Goal: Answer question/provide support

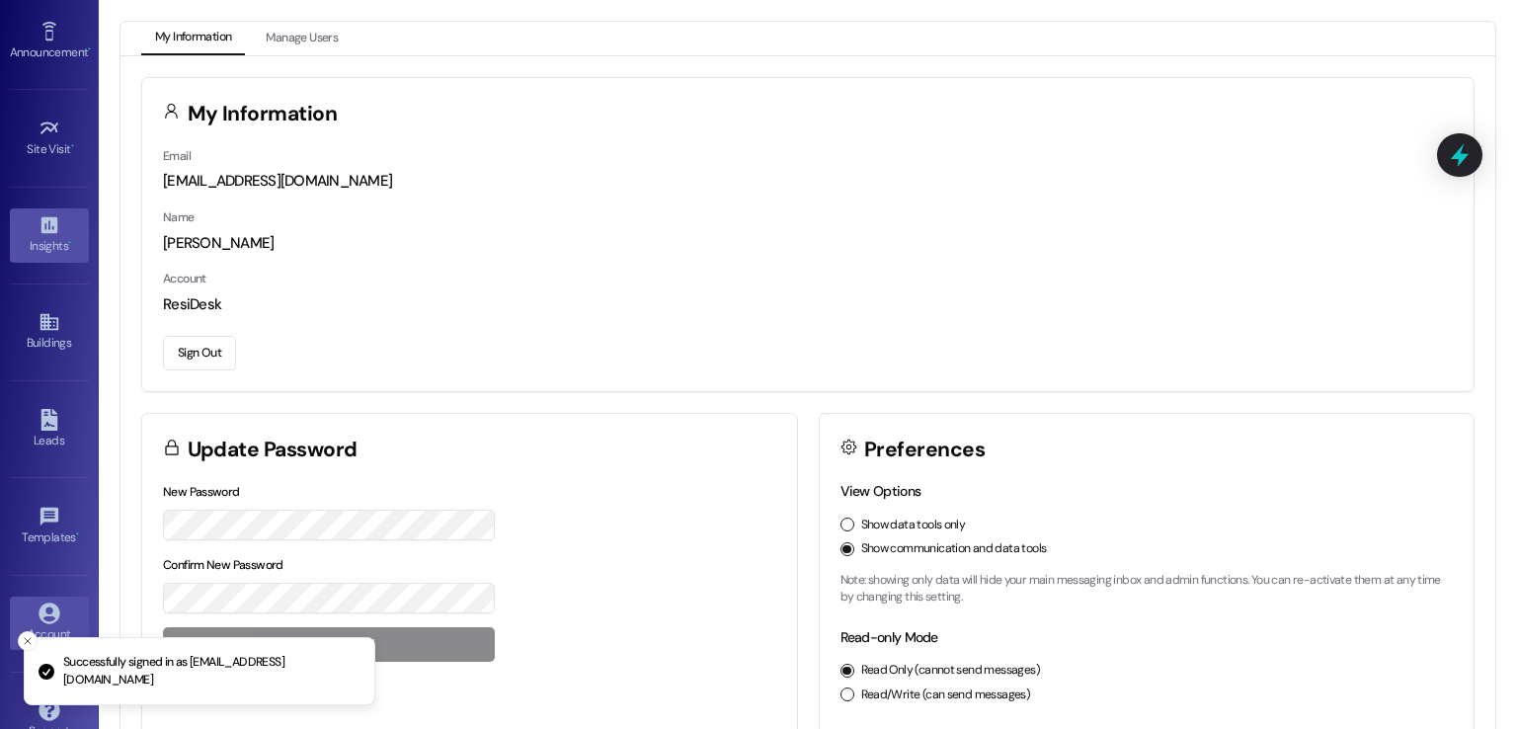
scroll to position [208, 0]
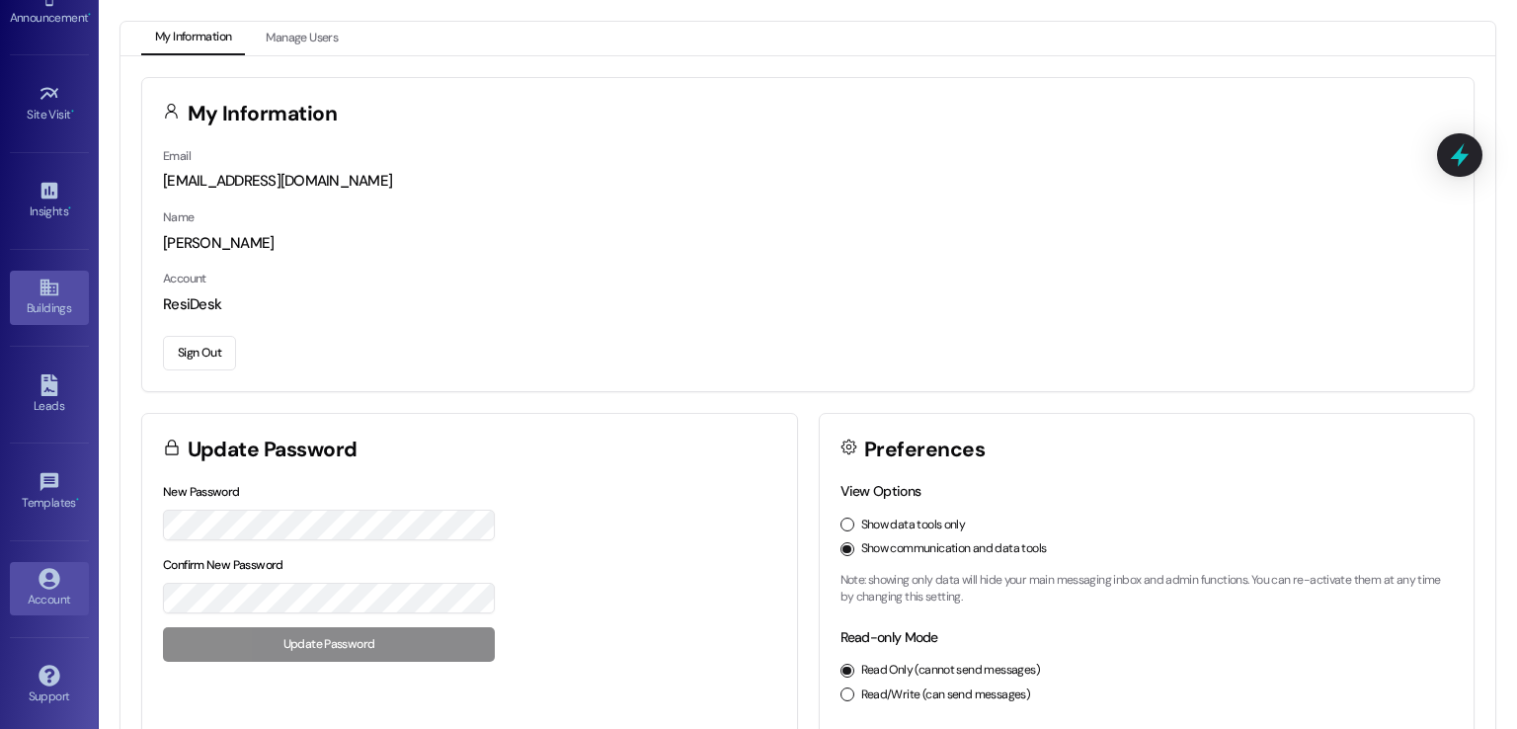
click at [30, 285] on link "Buildings" at bounding box center [49, 297] width 79 height 53
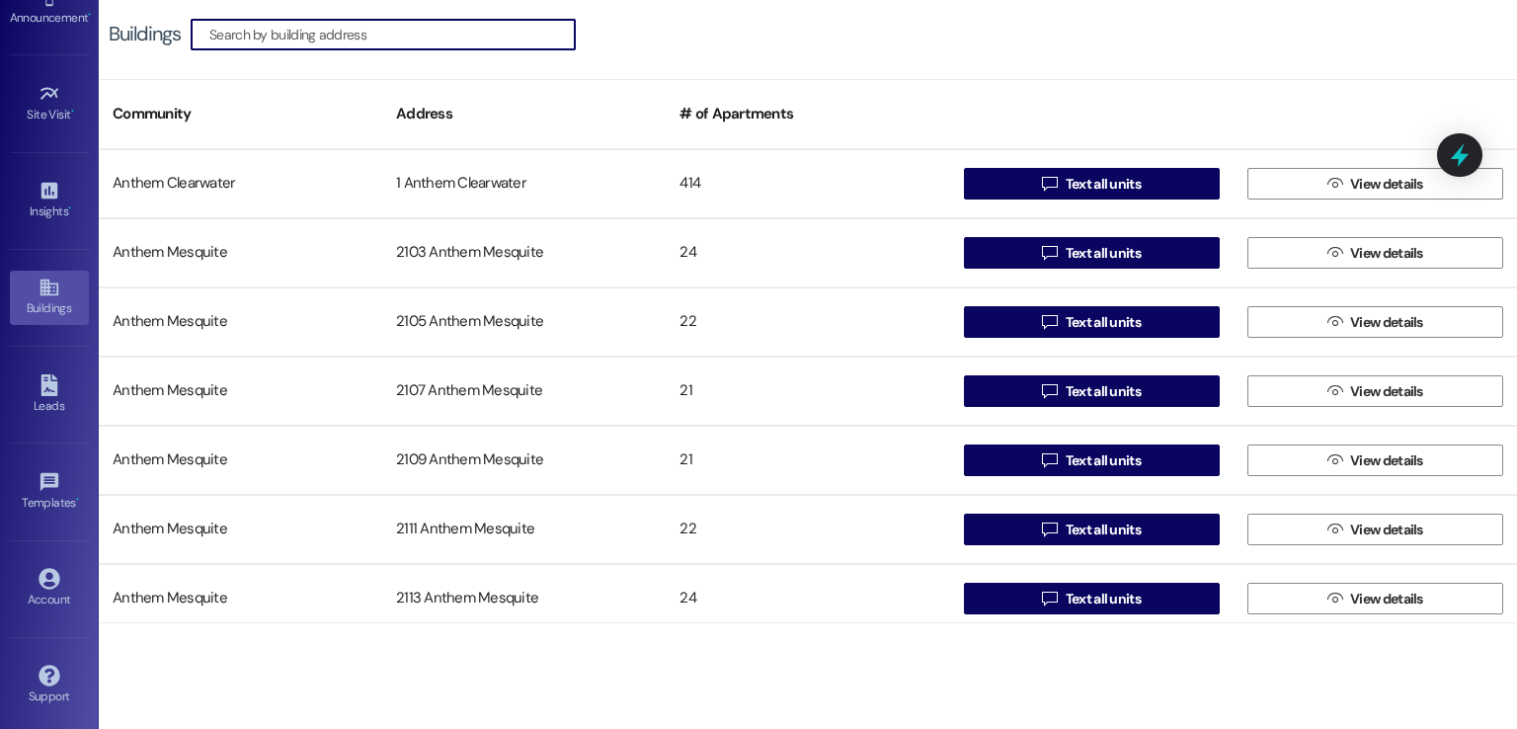
click at [392, 31] on input at bounding box center [391, 35] width 365 height 28
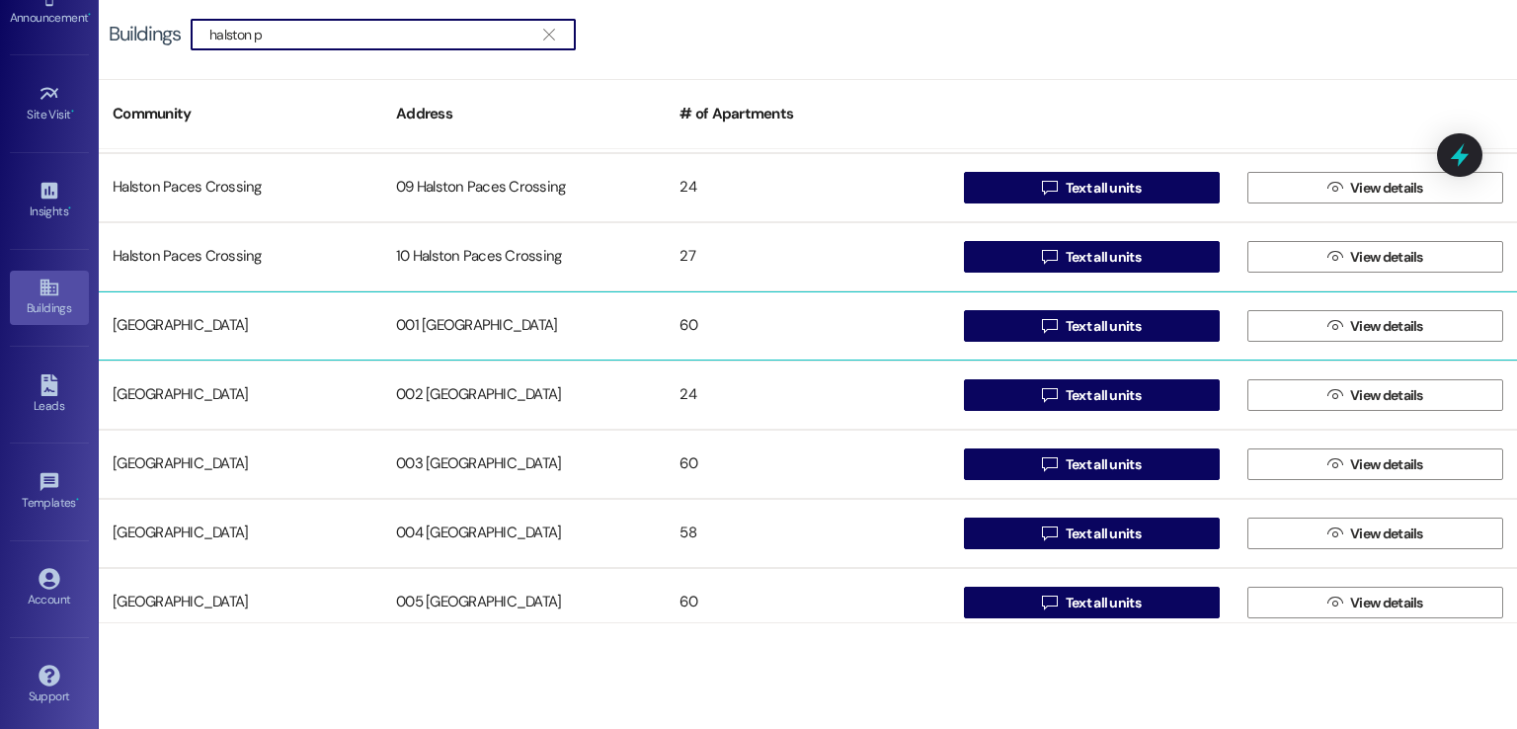
scroll to position [593, 0]
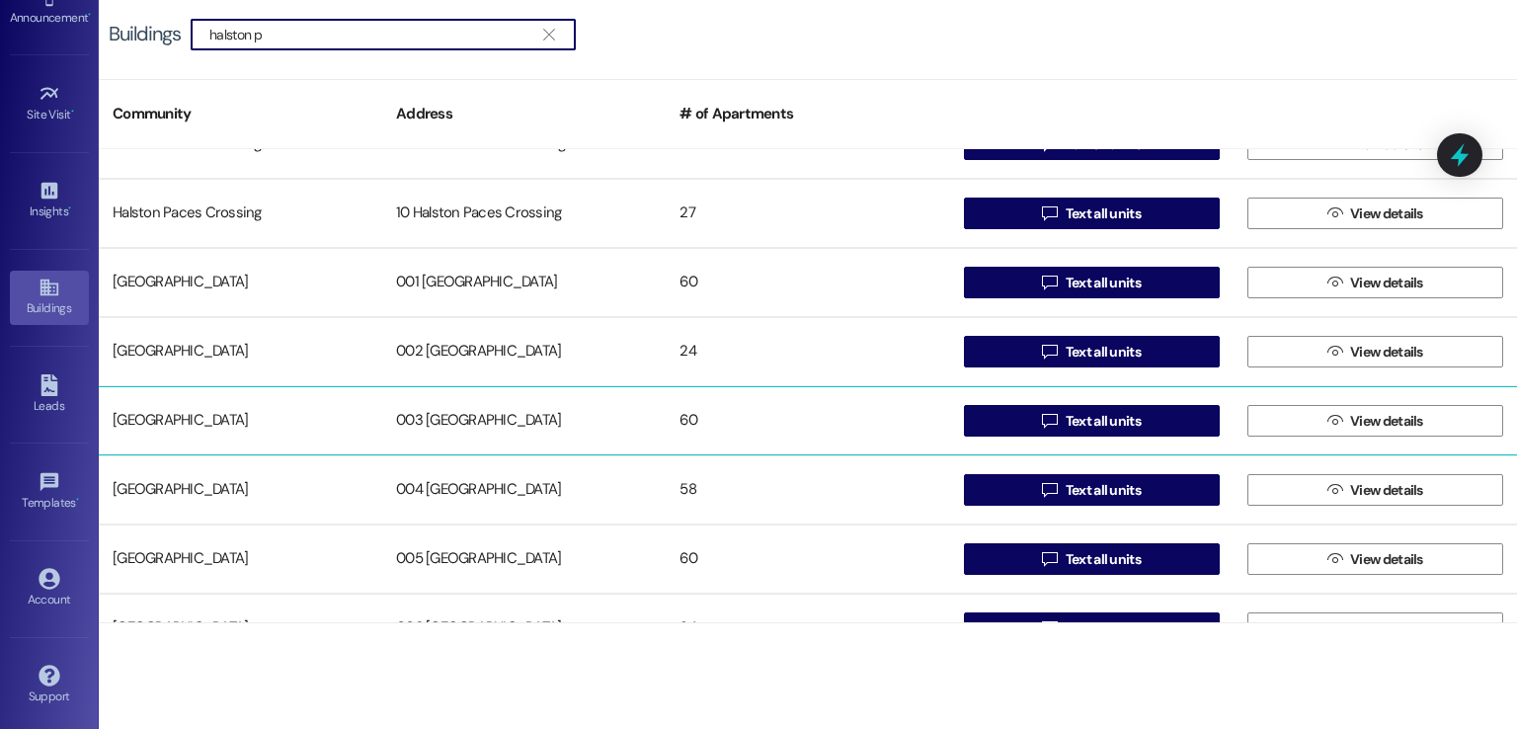
type input "halston p"
click at [508, 417] on div "003 [GEOGRAPHIC_DATA]" at bounding box center [524, 421] width 284 height 40
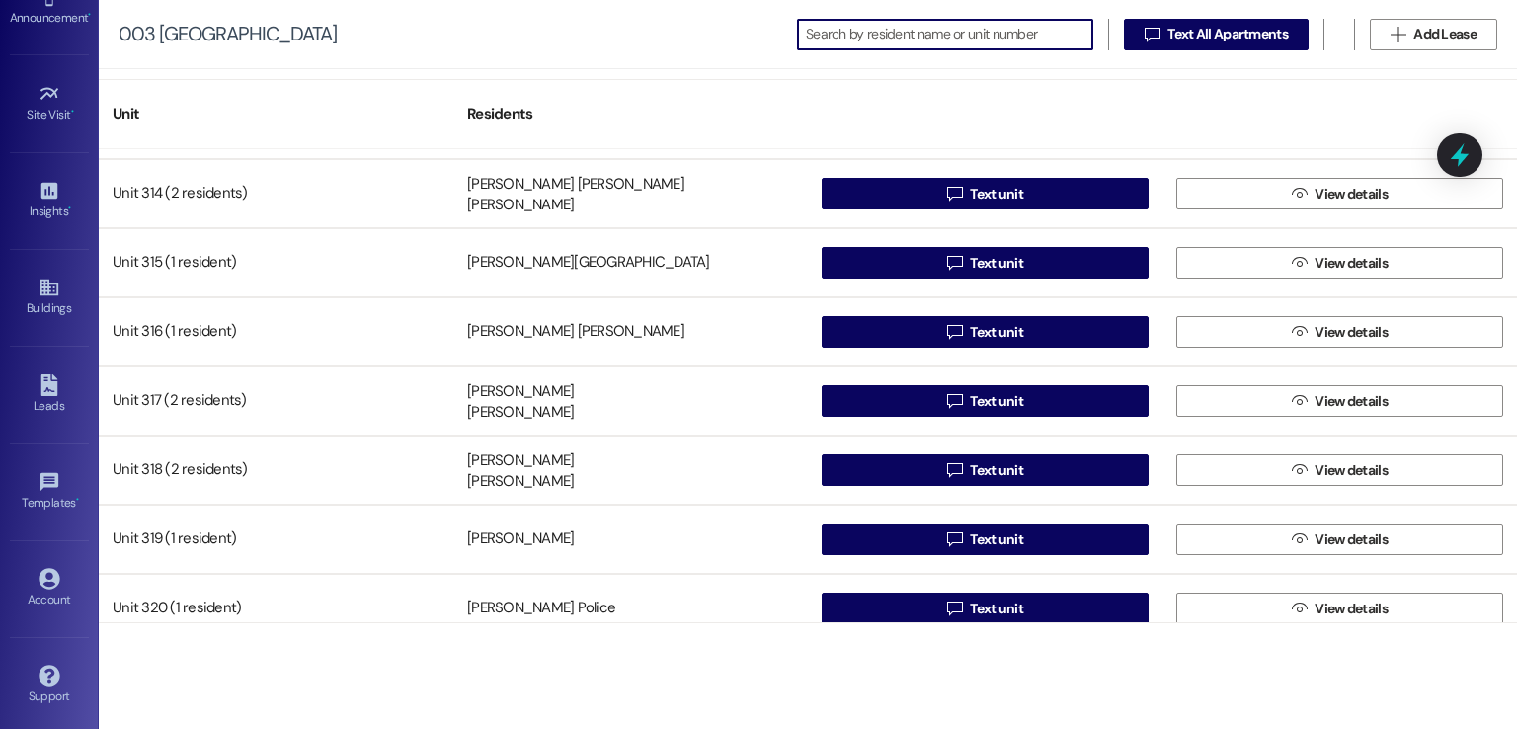
scroll to position [3675, 0]
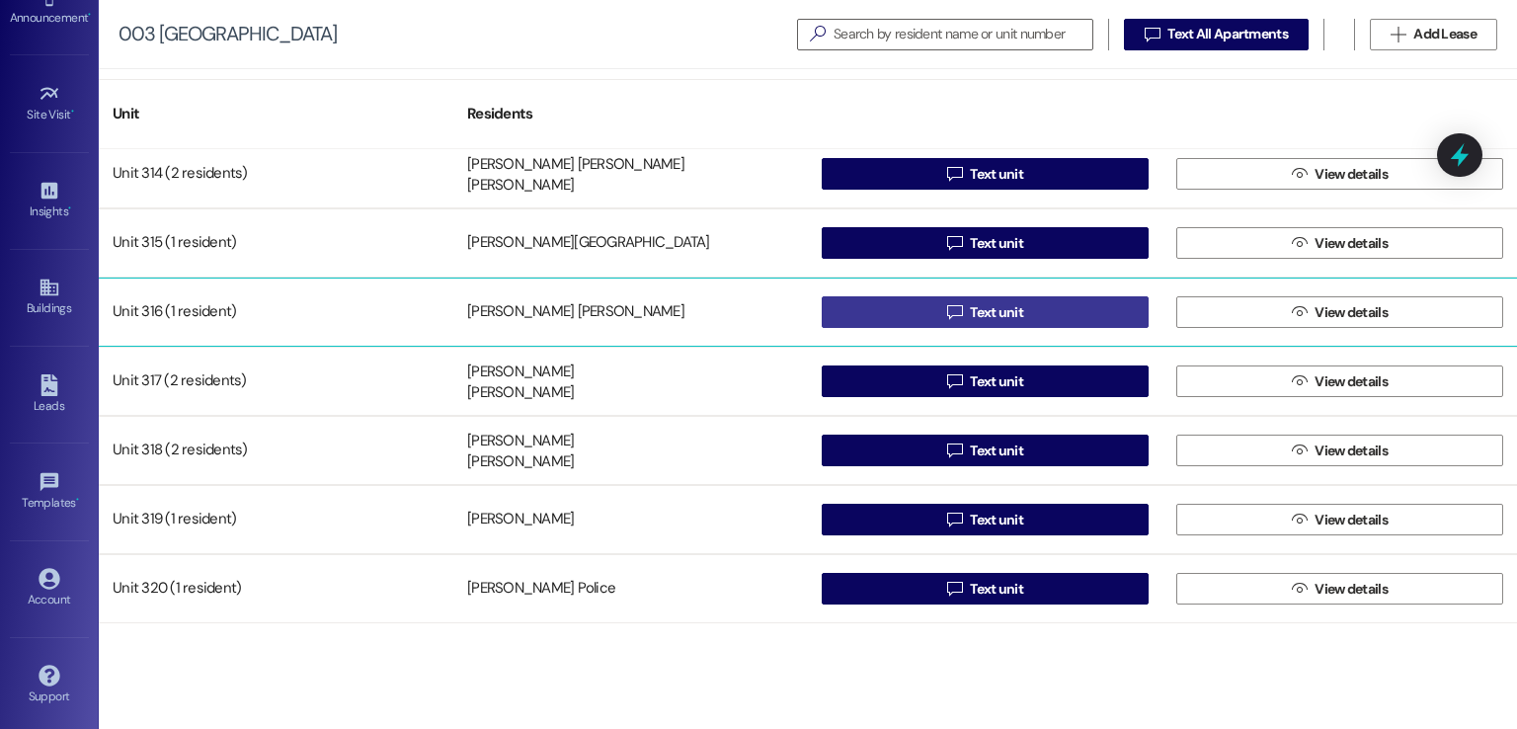
click at [997, 309] on span "Text unit" at bounding box center [996, 312] width 53 height 21
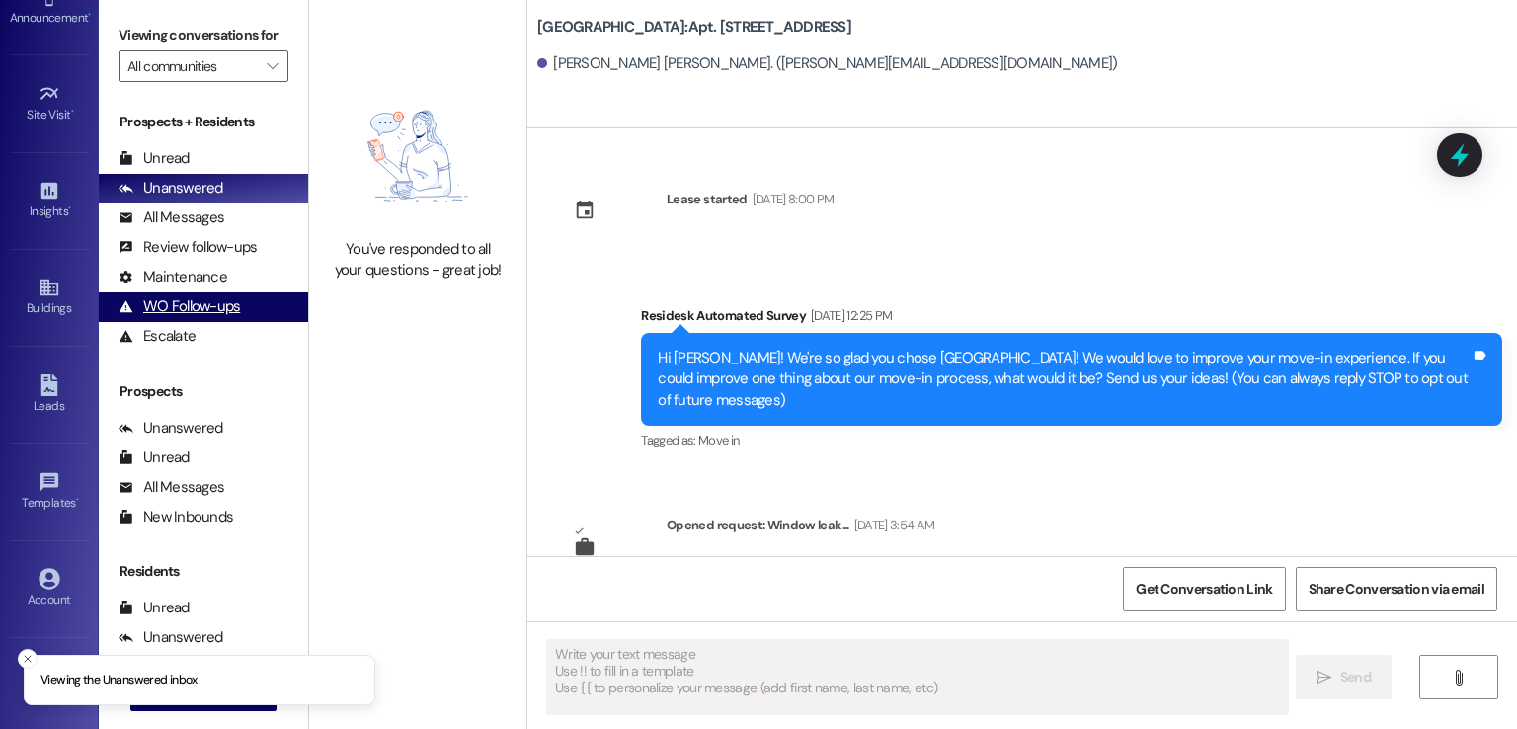
type textarea "Fetching suggested responses. Please feel free to read through the conversation…"
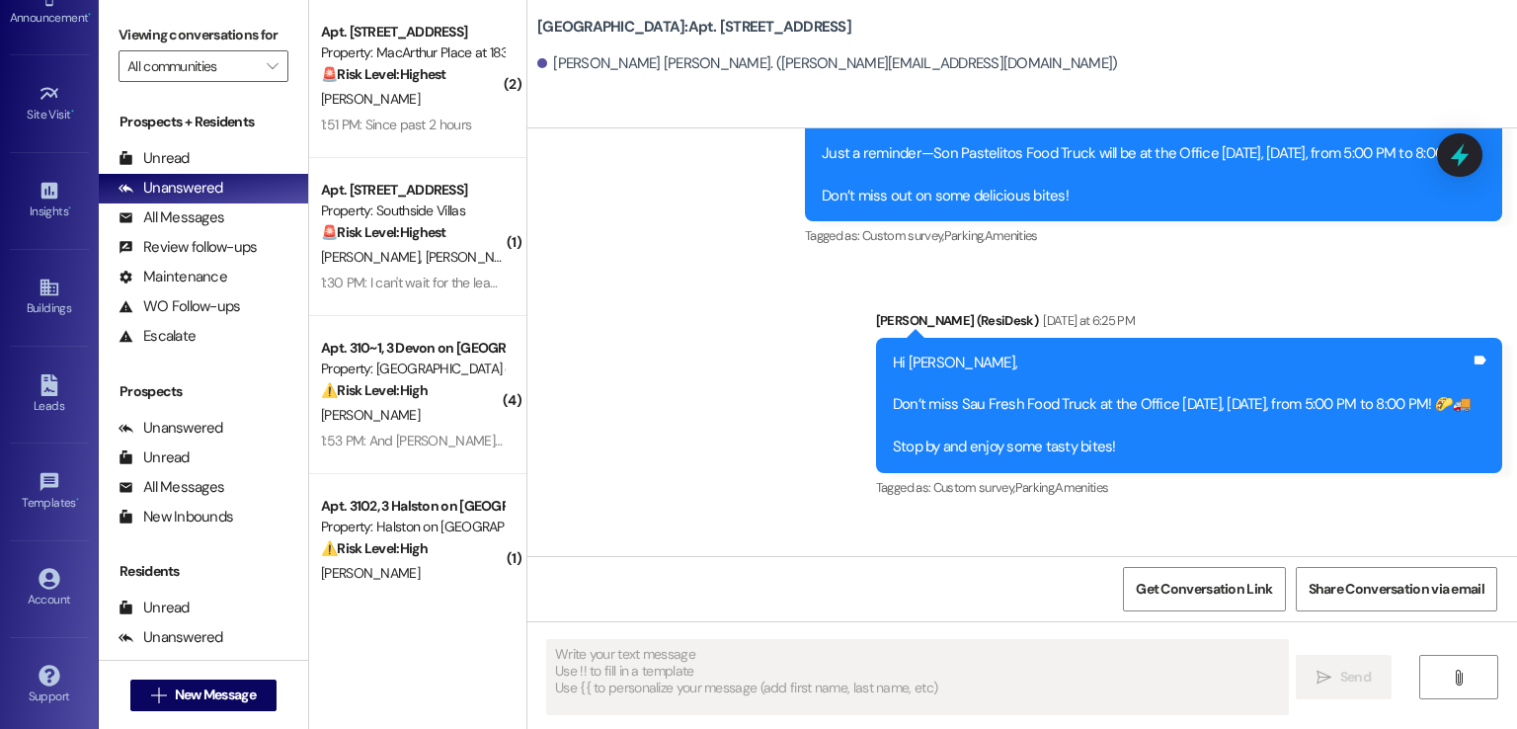
scroll to position [4818, 0]
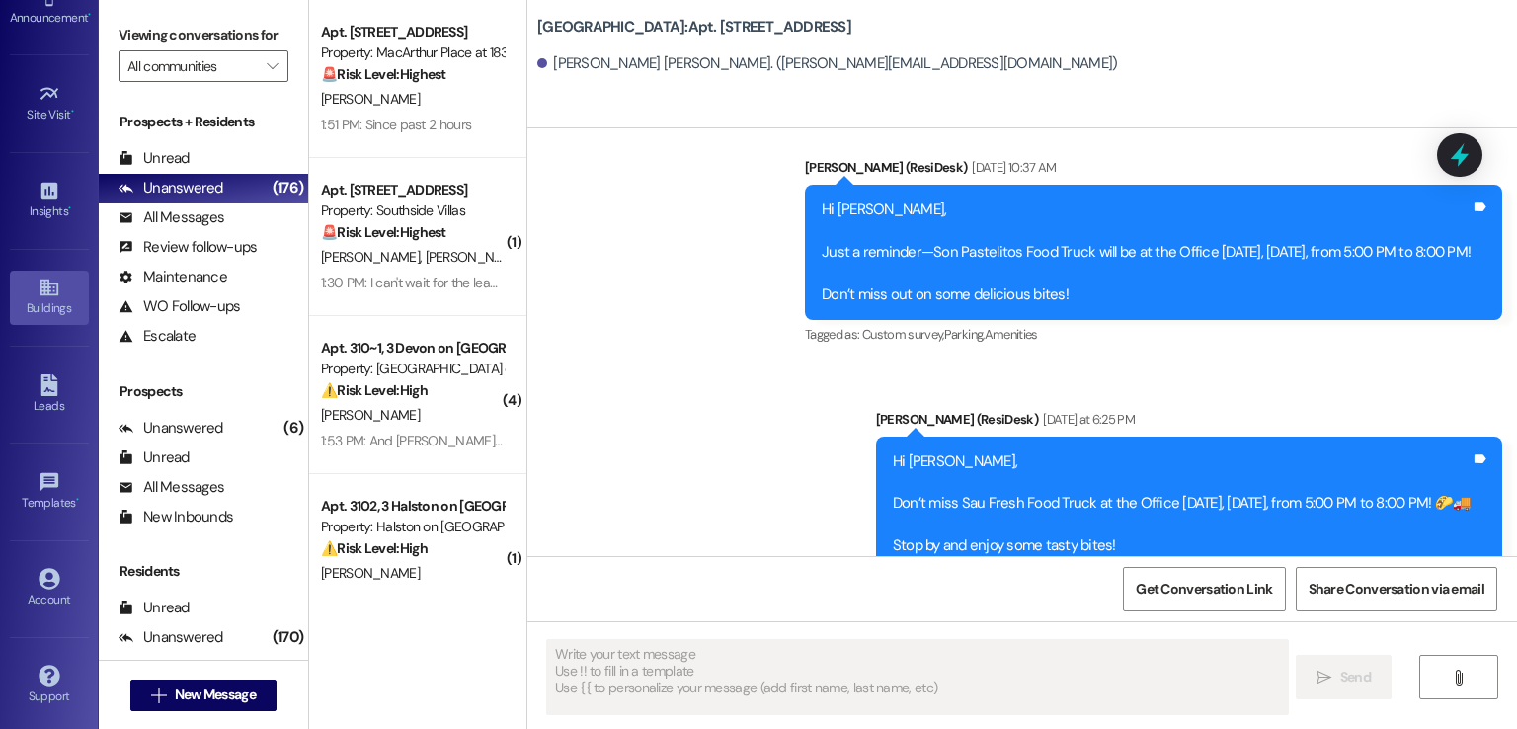
click at [39, 282] on icon at bounding box center [50, 288] width 22 height 22
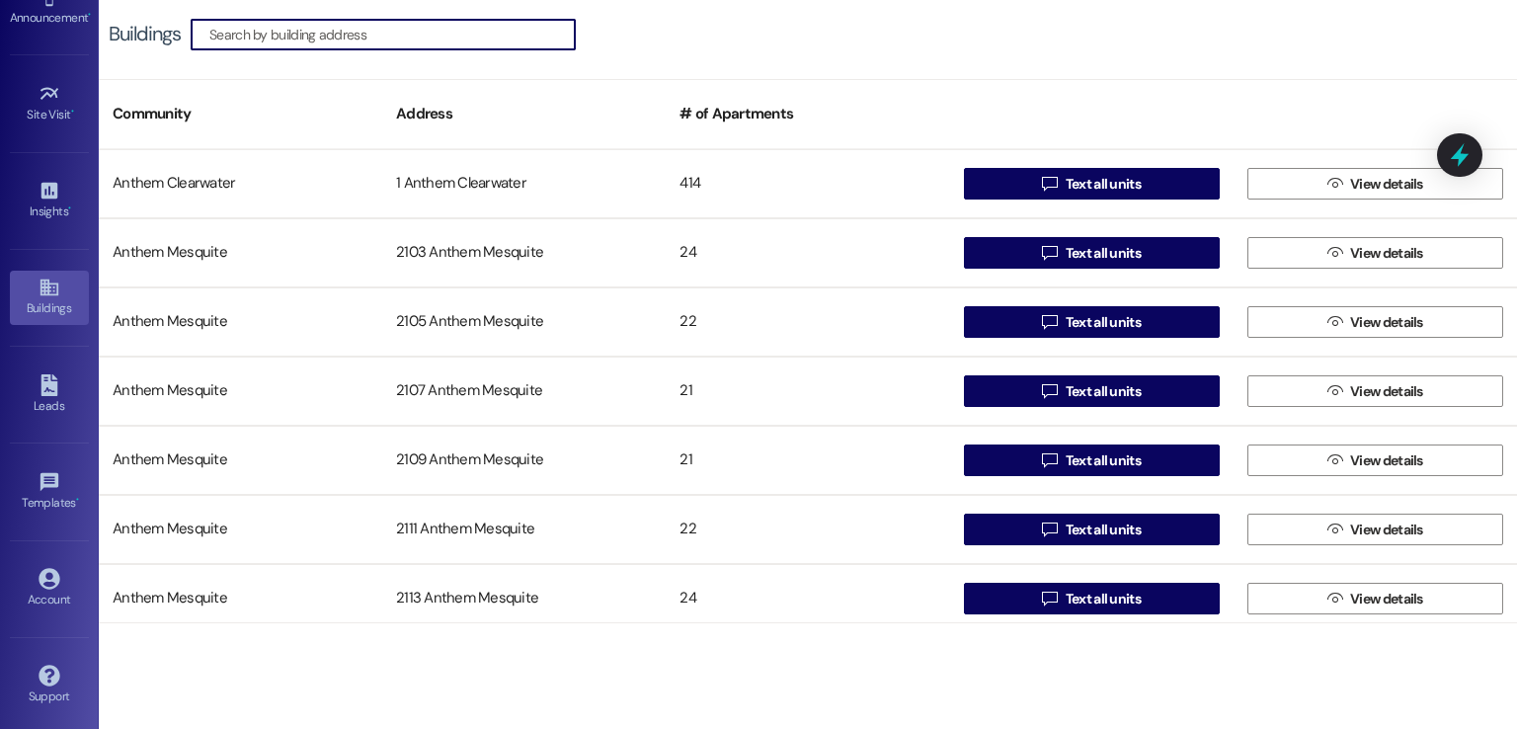
click at [419, 34] on input at bounding box center [391, 35] width 365 height 28
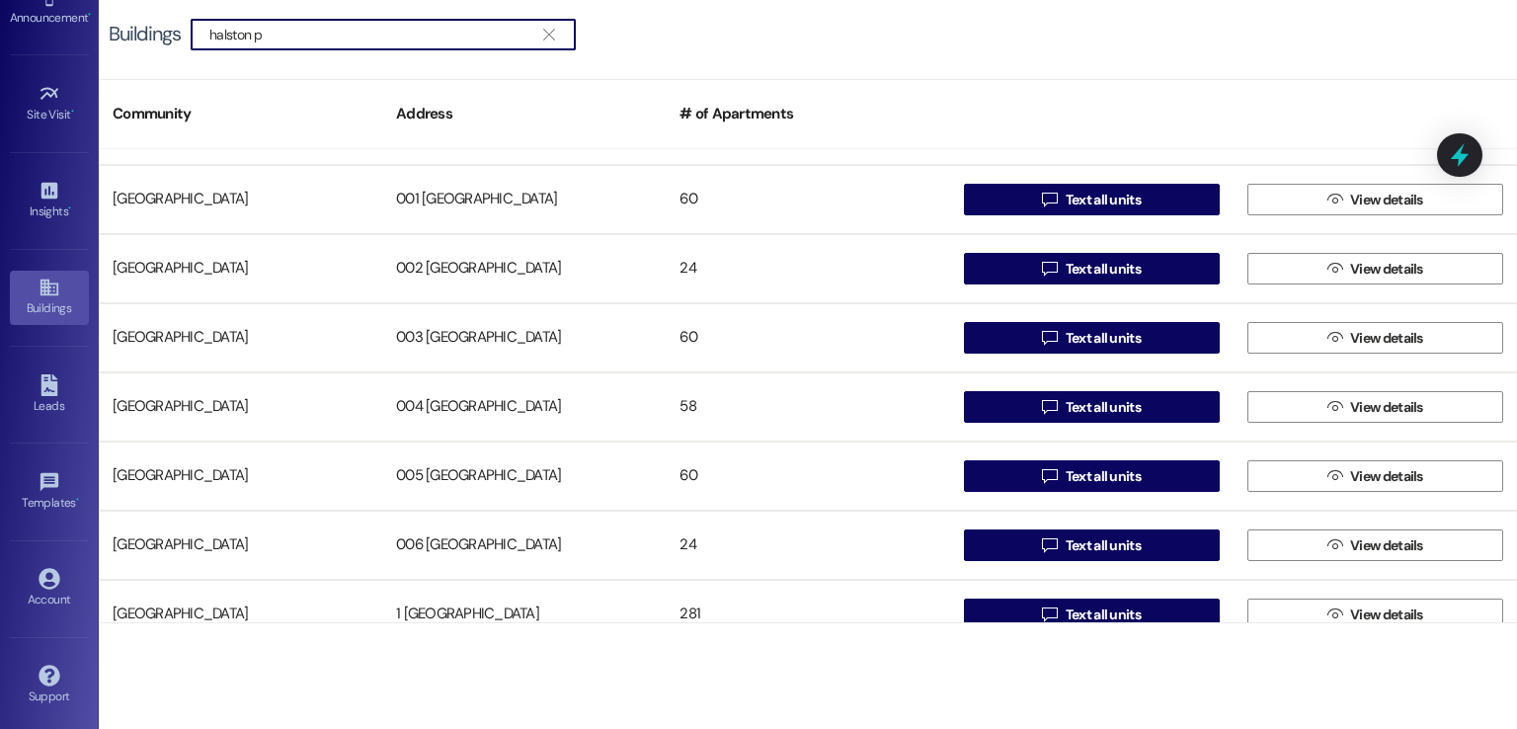
scroll to position [702, 0]
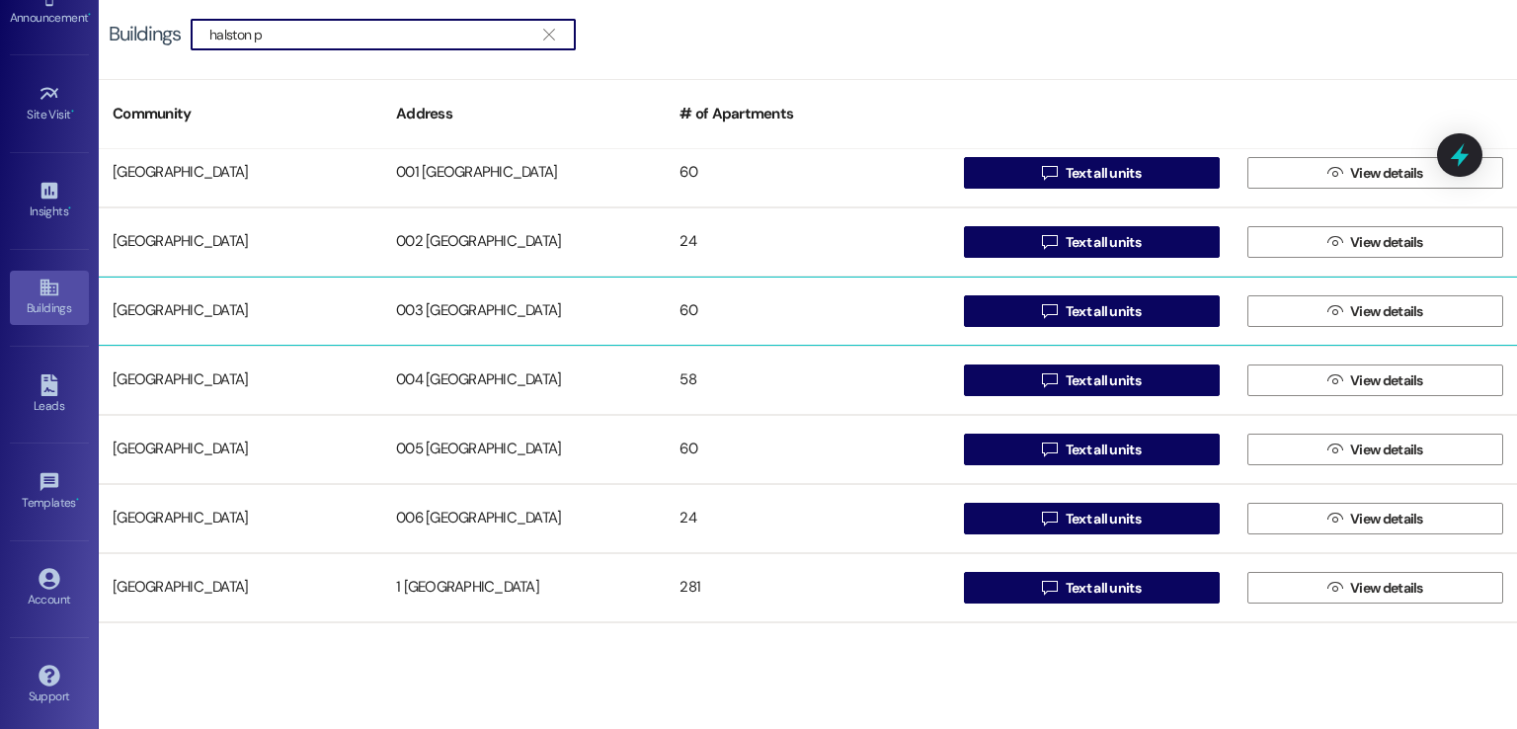
type input "halston p"
click at [475, 301] on div "003 [GEOGRAPHIC_DATA]" at bounding box center [524, 311] width 284 height 40
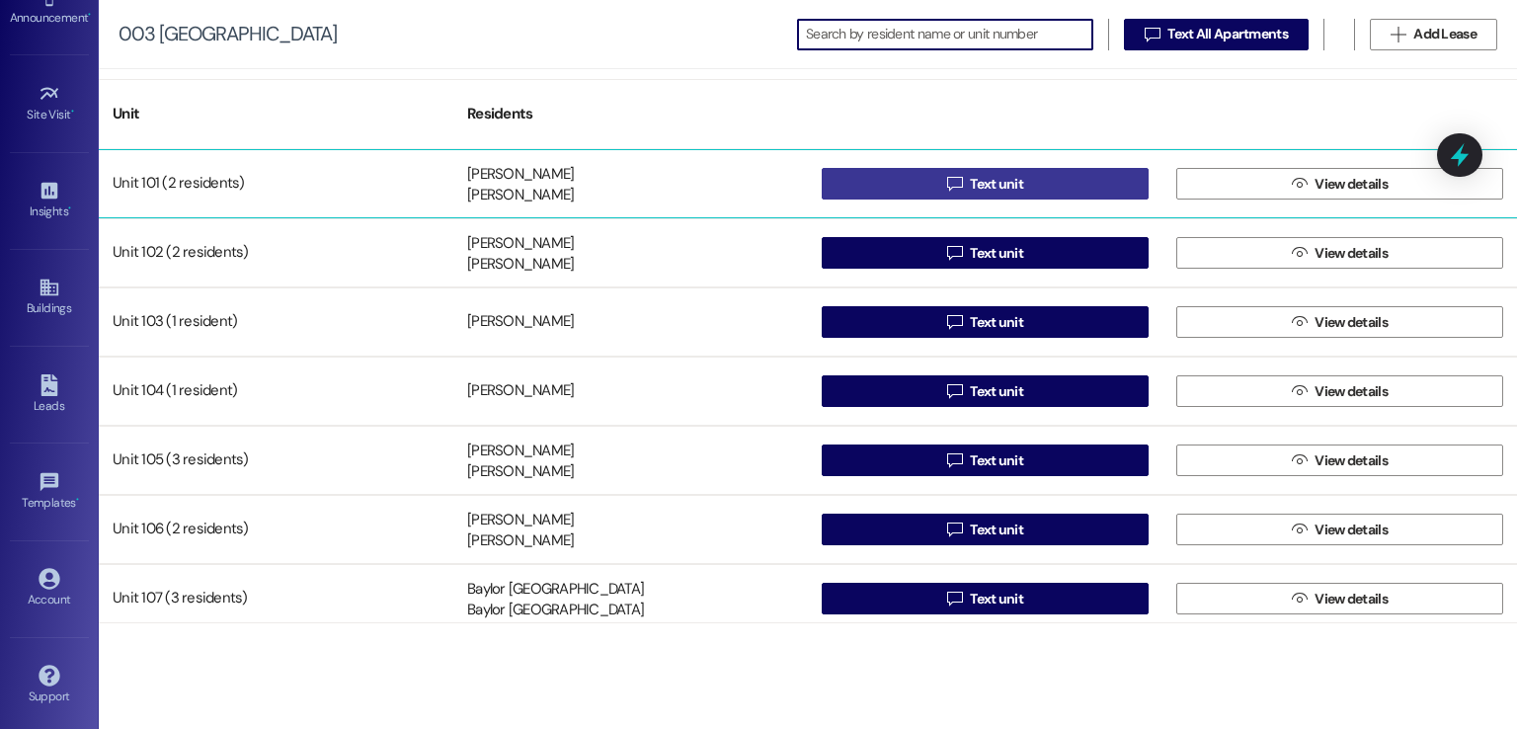
click at [947, 185] on icon "" at bounding box center [954, 184] width 15 height 16
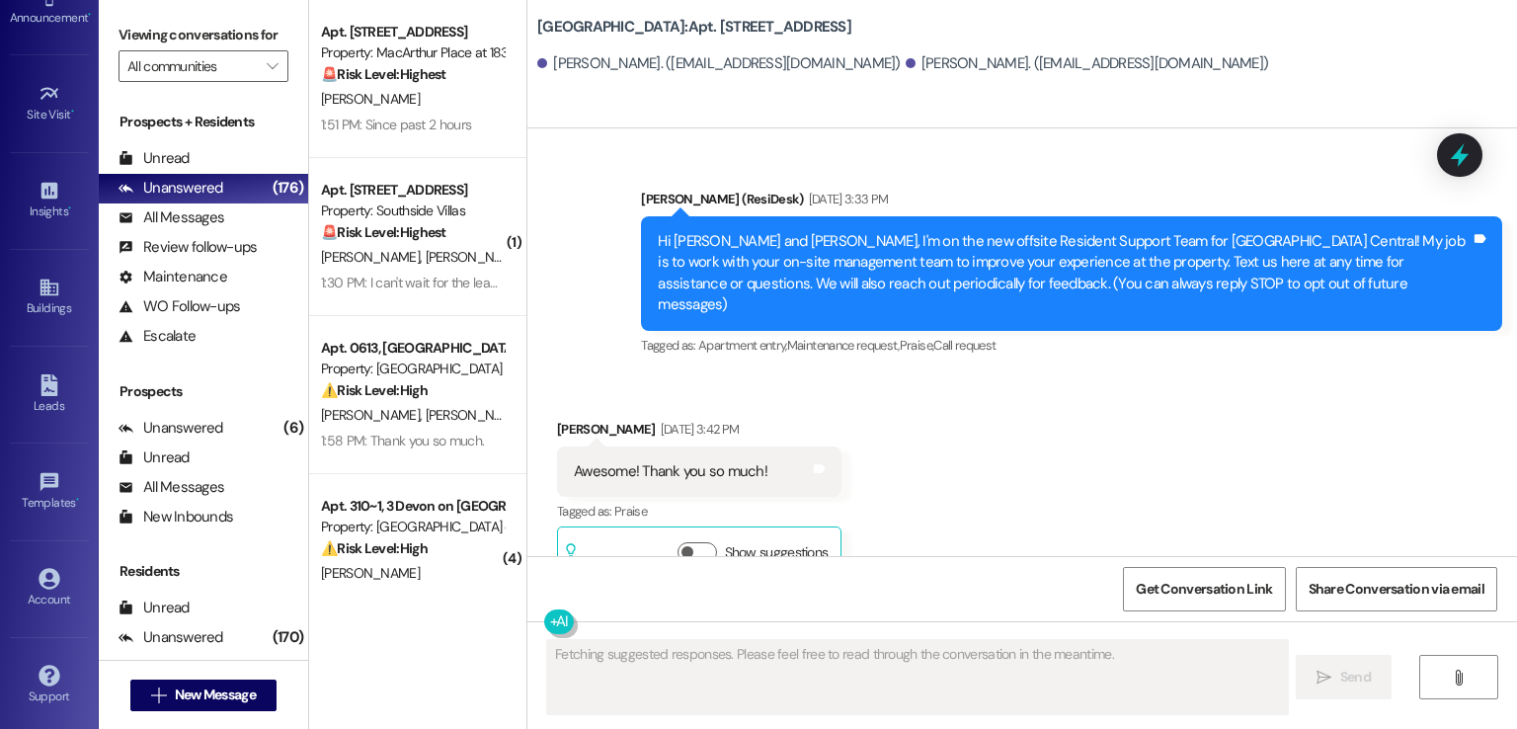
scroll to position [40861, 0]
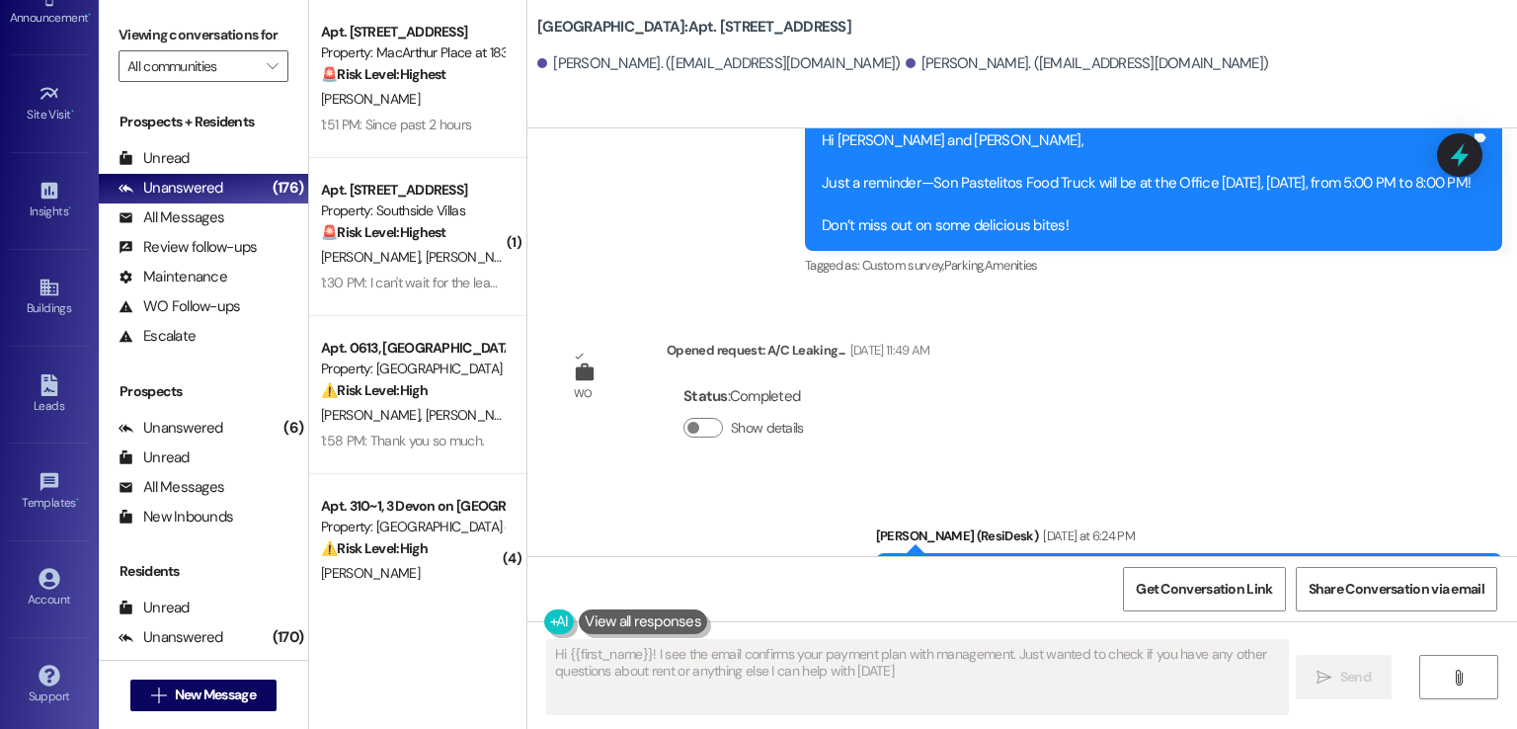
type textarea "Hi {{first_name}}! I see the email confirms your payment plan with management. …"
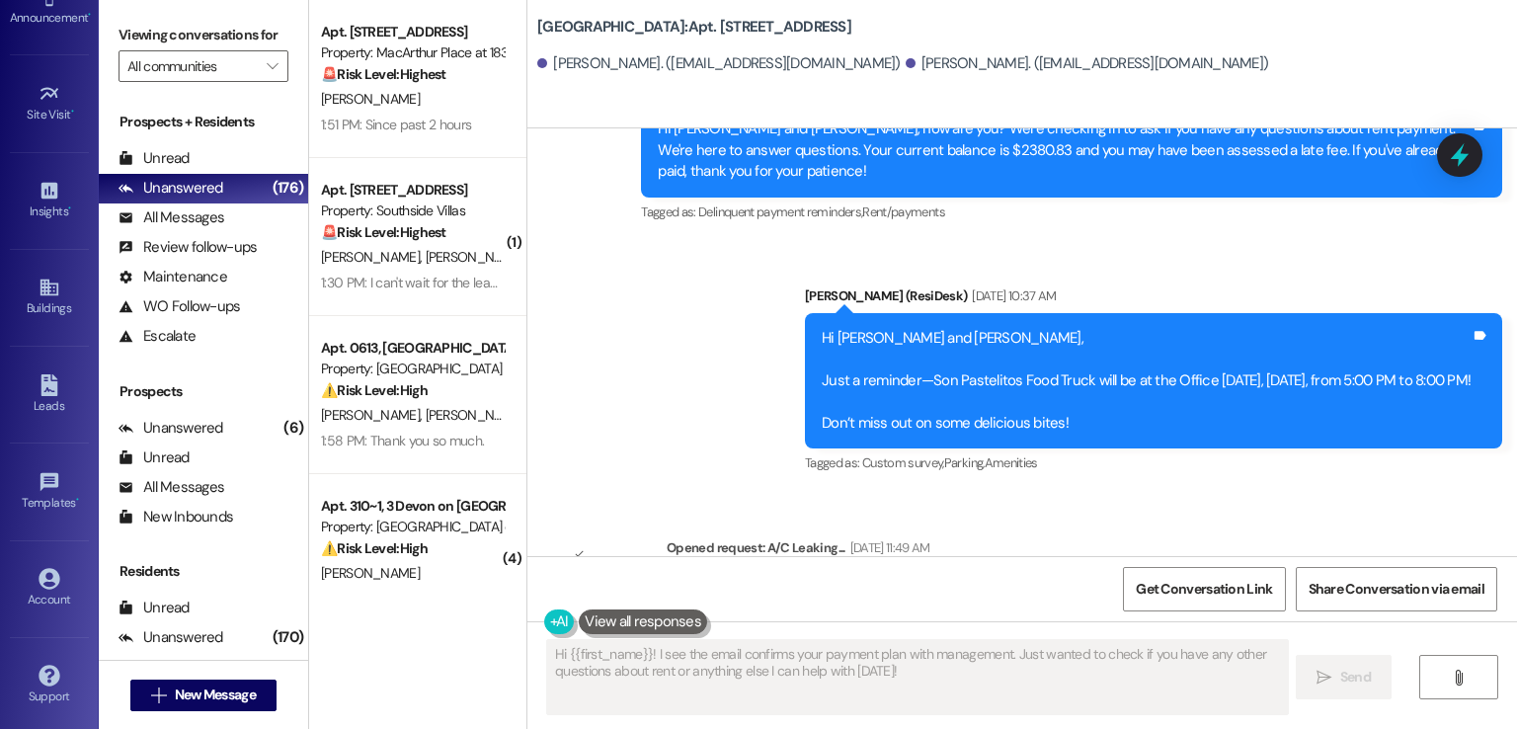
scroll to position [40268, 0]
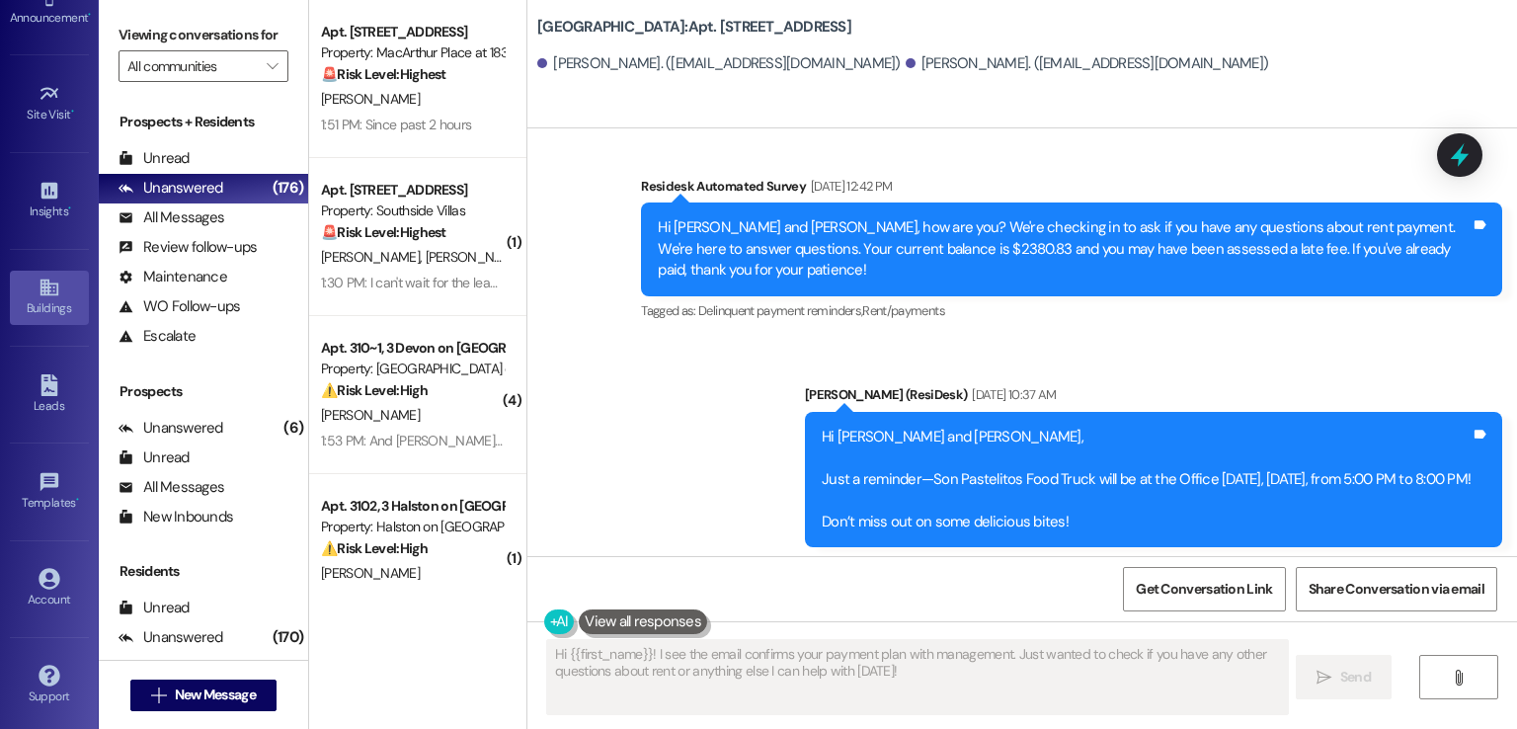
click at [28, 280] on link "Buildings" at bounding box center [49, 297] width 79 height 53
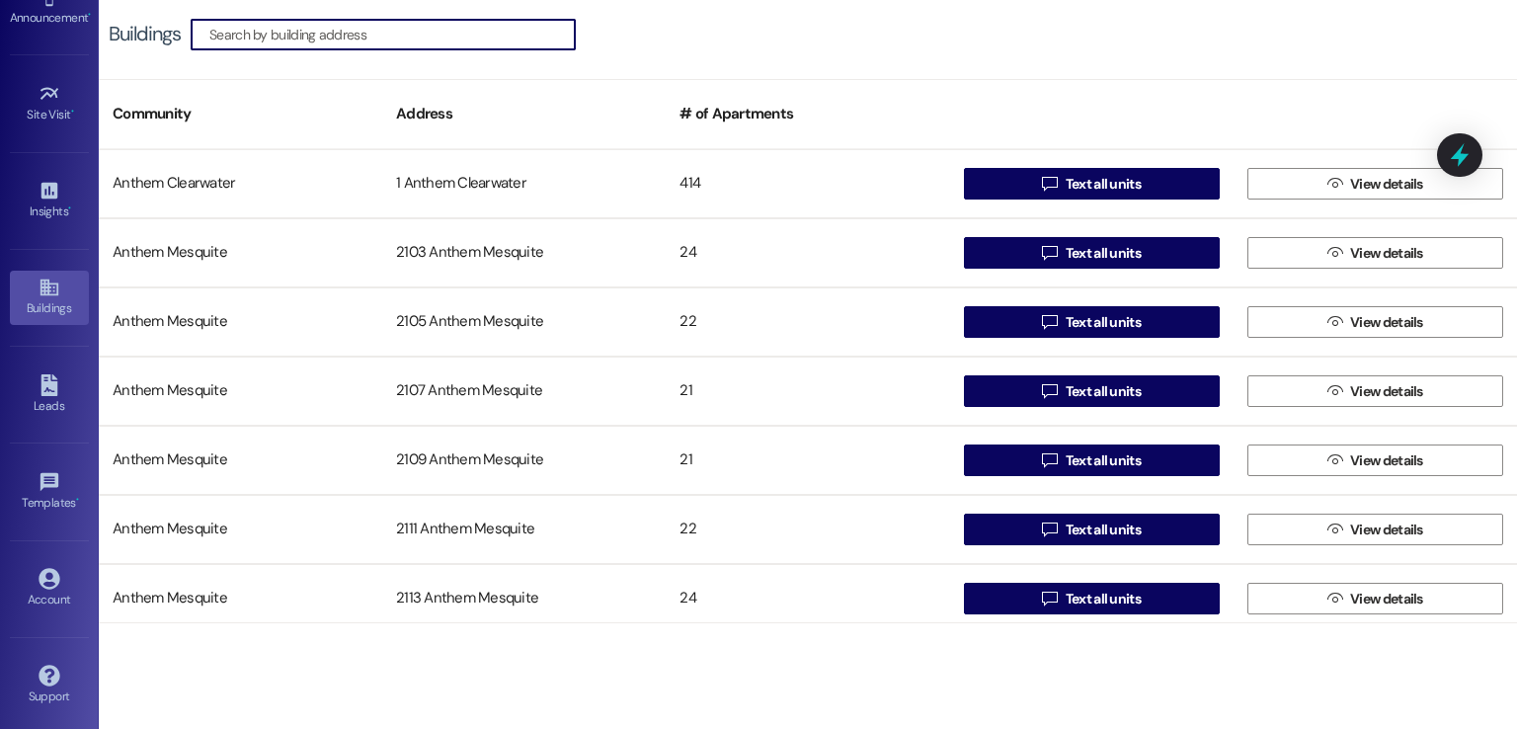
click at [506, 34] on input at bounding box center [391, 35] width 365 height 28
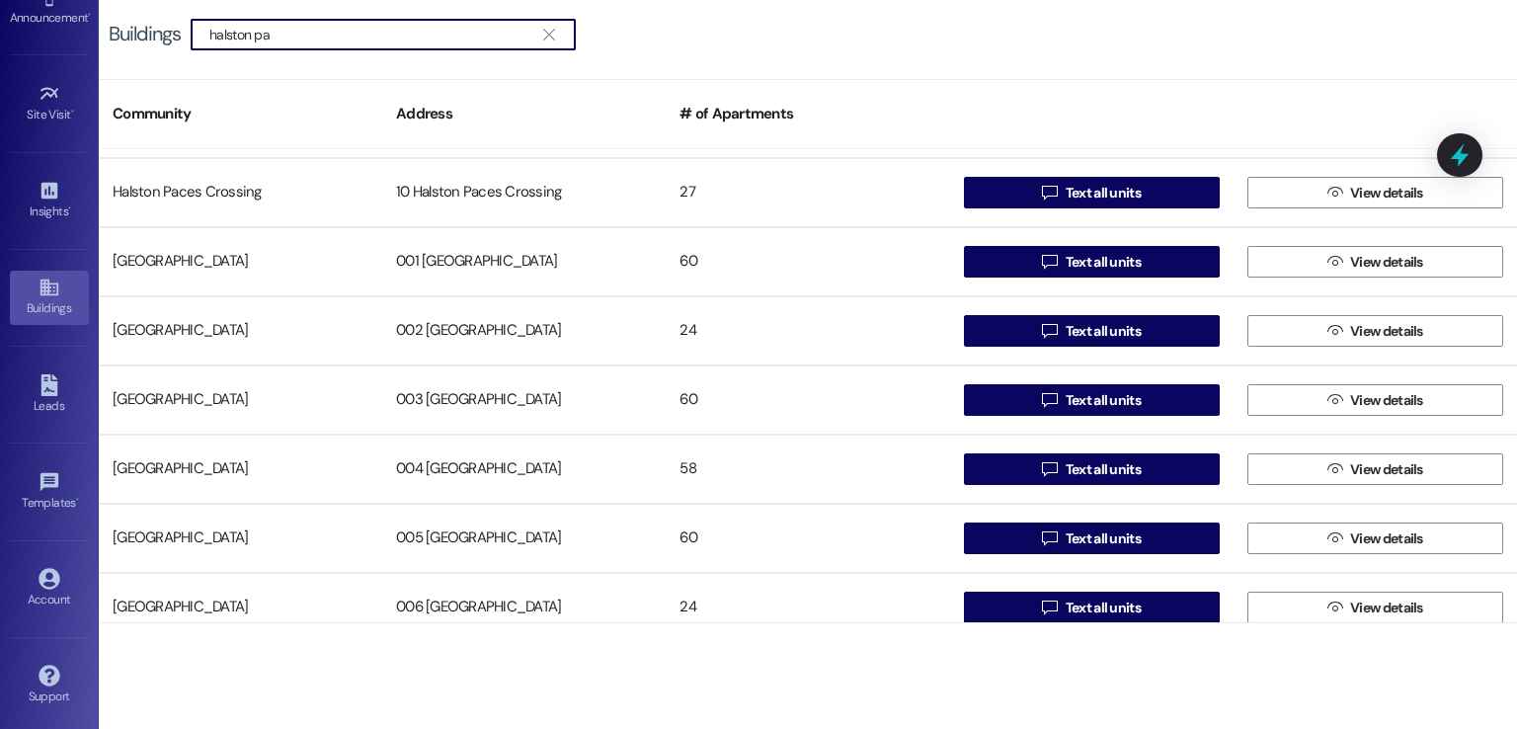
scroll to position [632, 0]
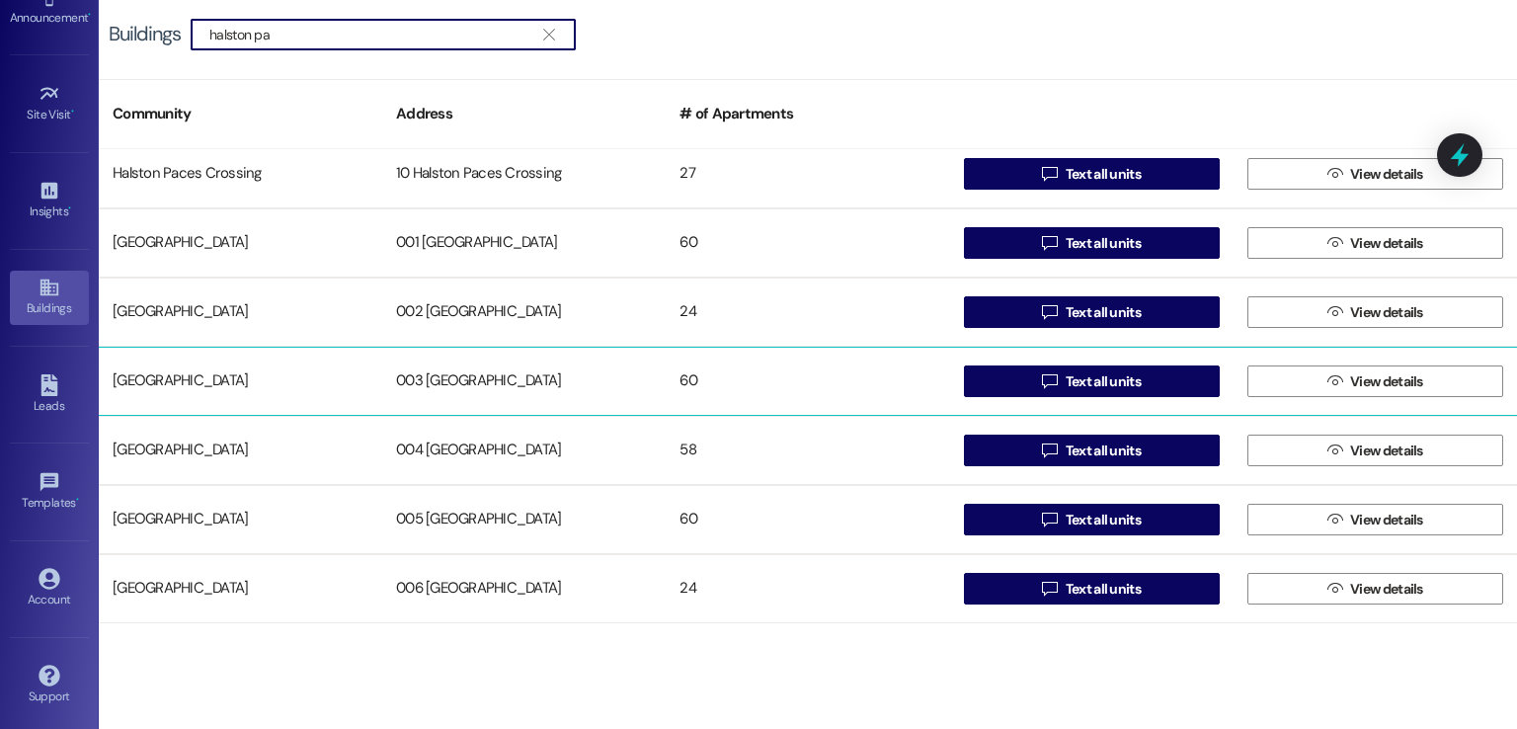
type input "halston pa"
click at [453, 367] on div "003 [GEOGRAPHIC_DATA]" at bounding box center [524, 382] width 284 height 40
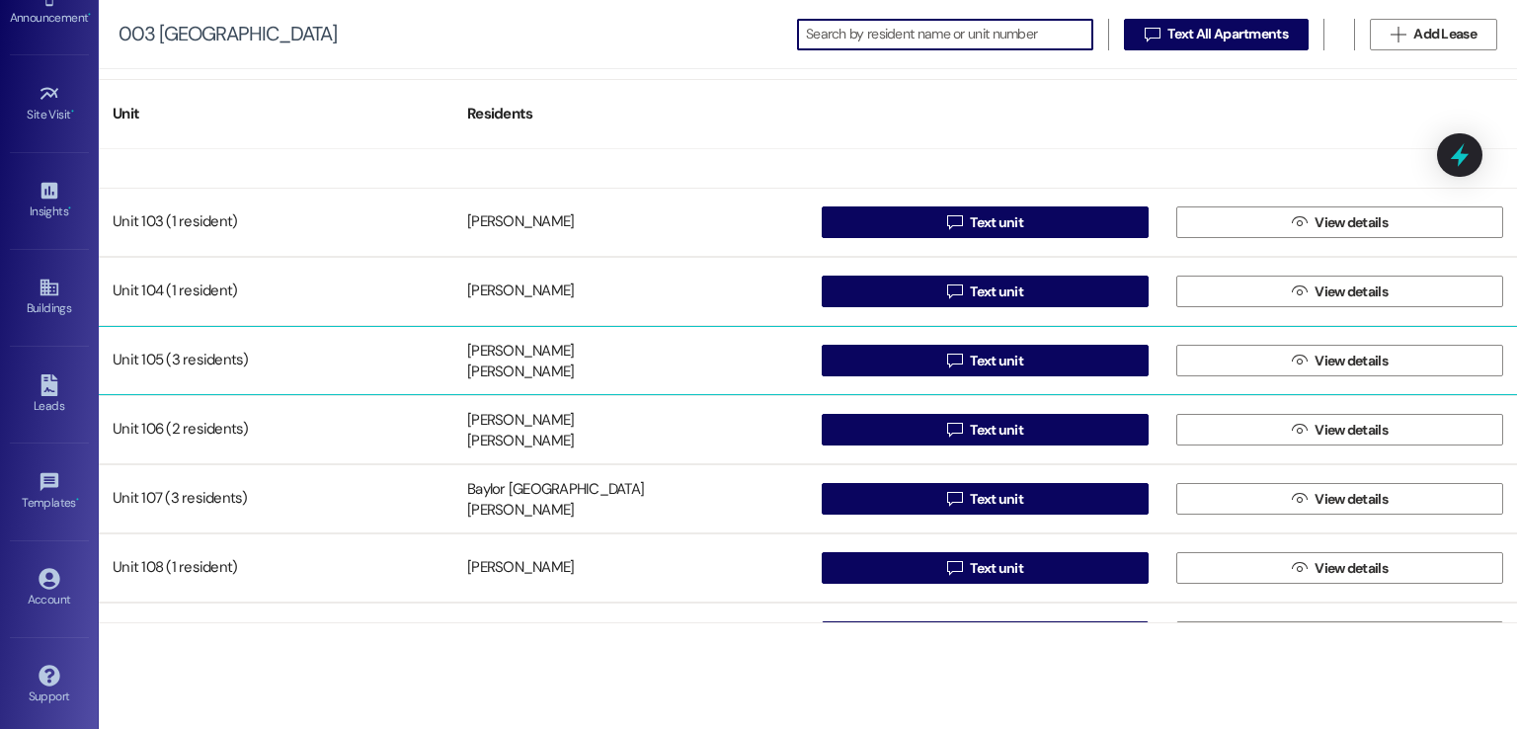
scroll to position [296, 0]
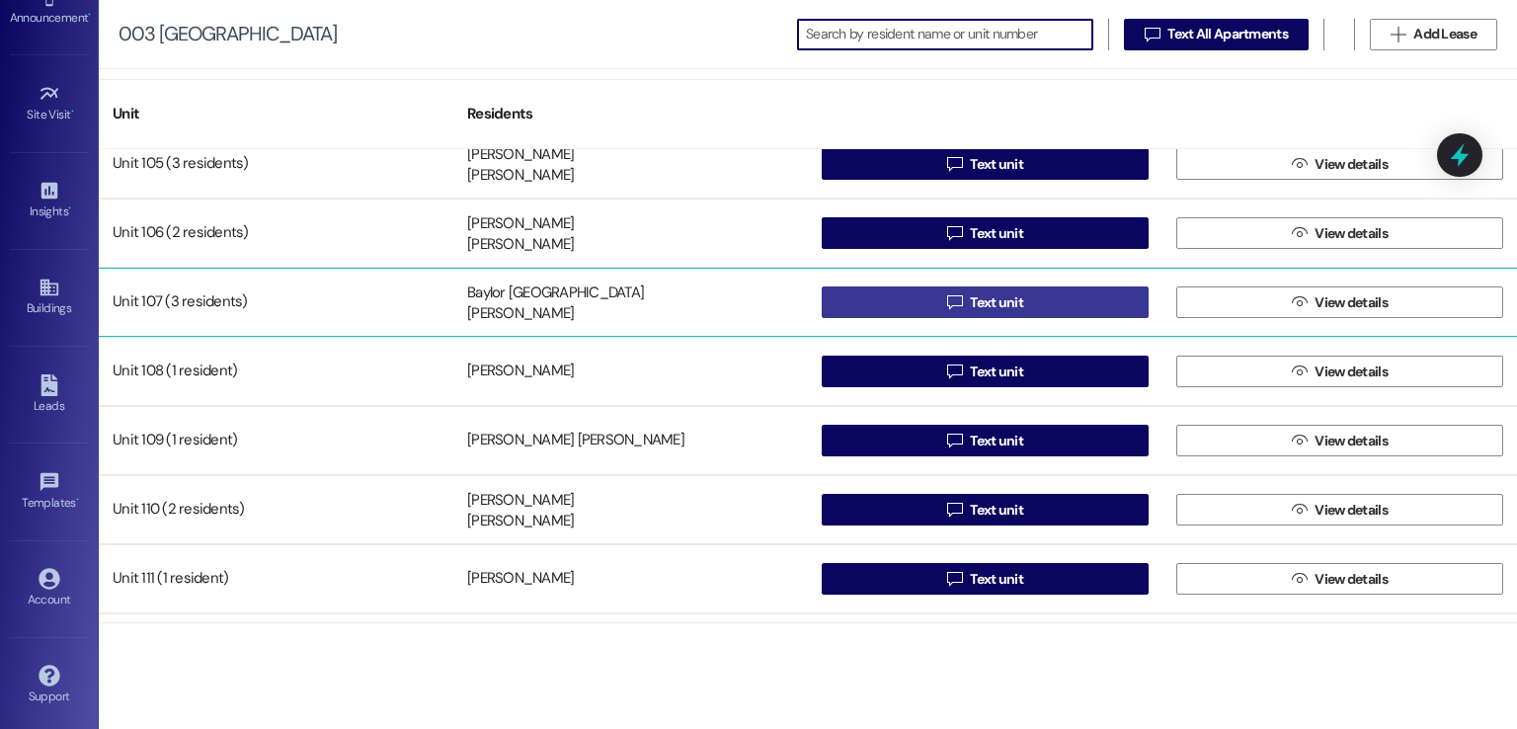
click at [984, 306] on span "Text unit" at bounding box center [996, 302] width 53 height 21
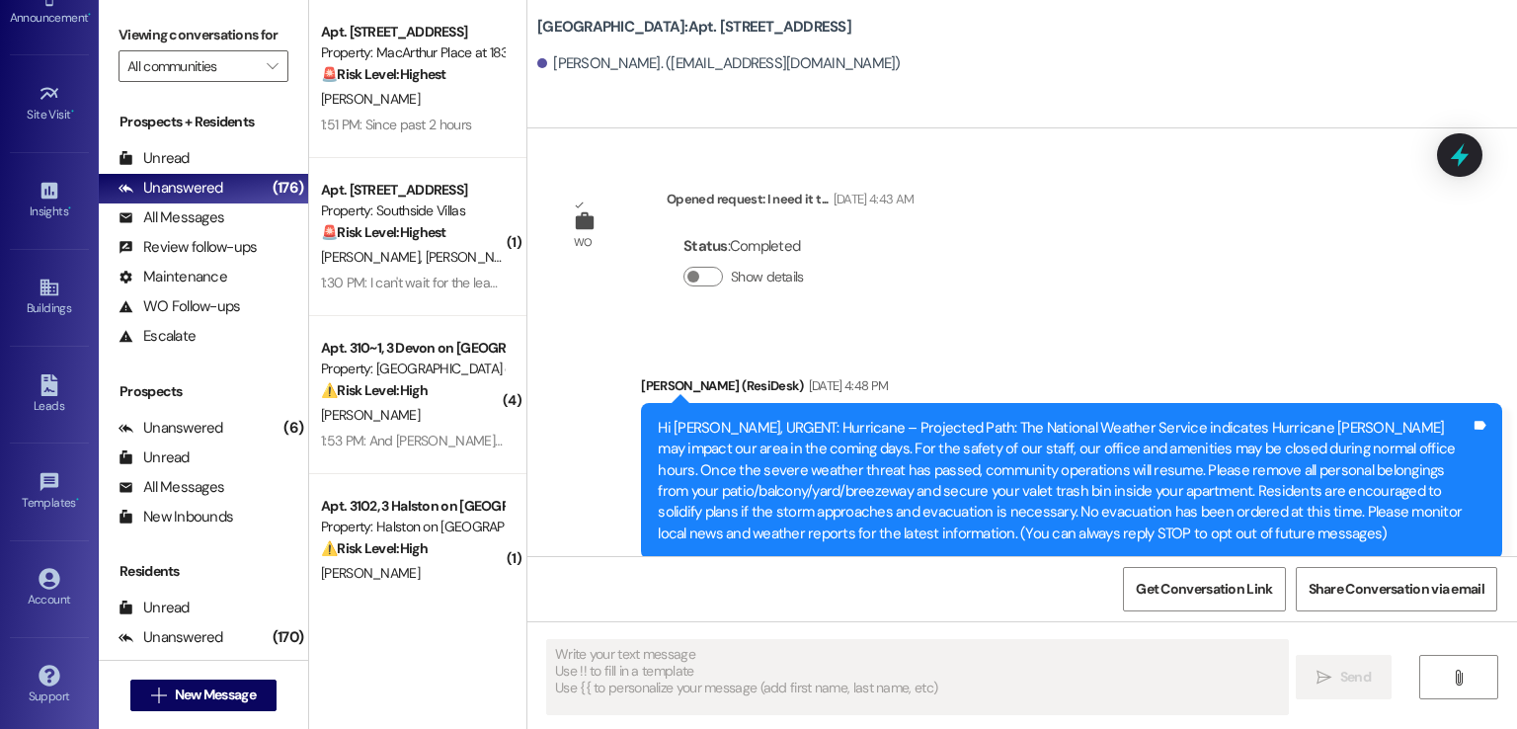
type textarea "Fetching suggested responses. Please feel free to read through the conversation…"
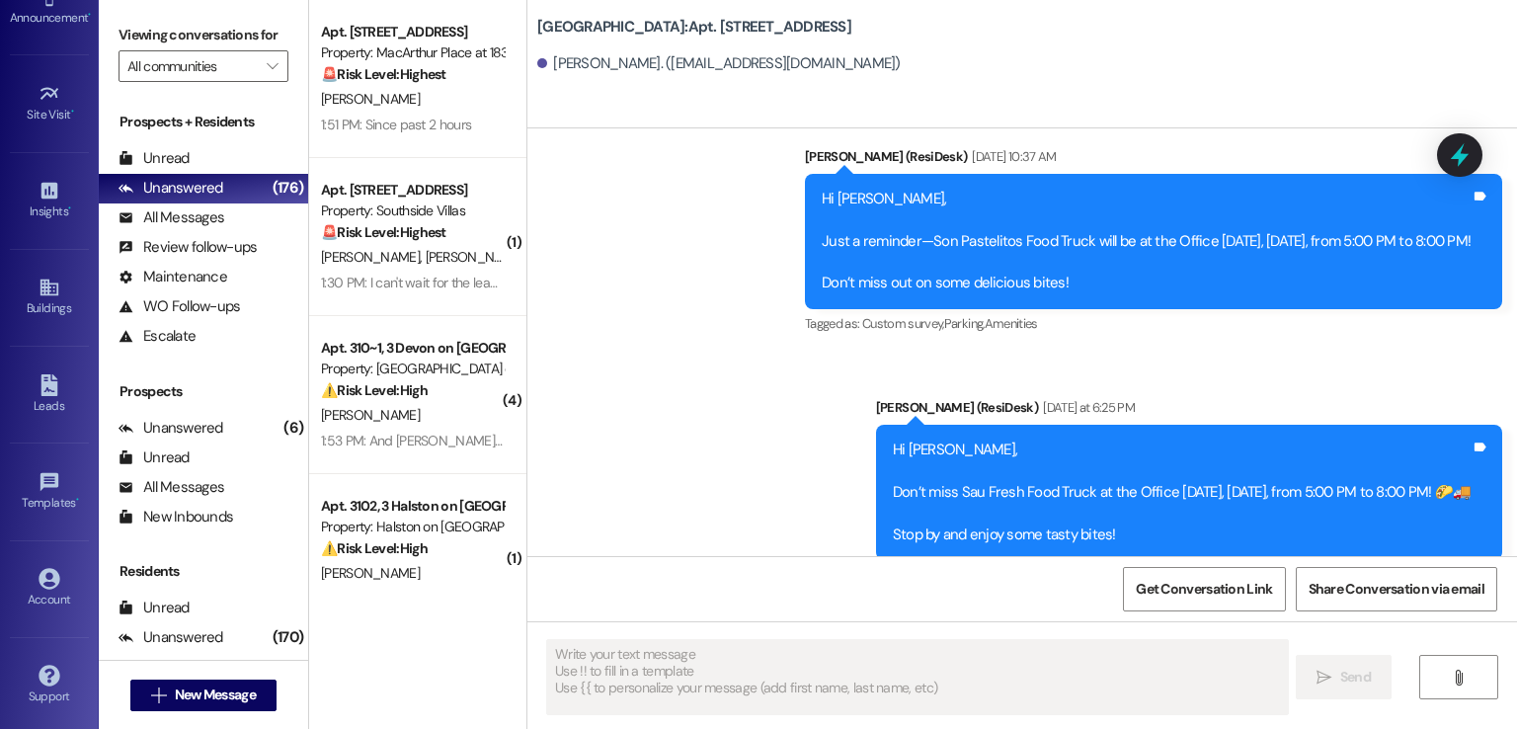
scroll to position [16068, 0]
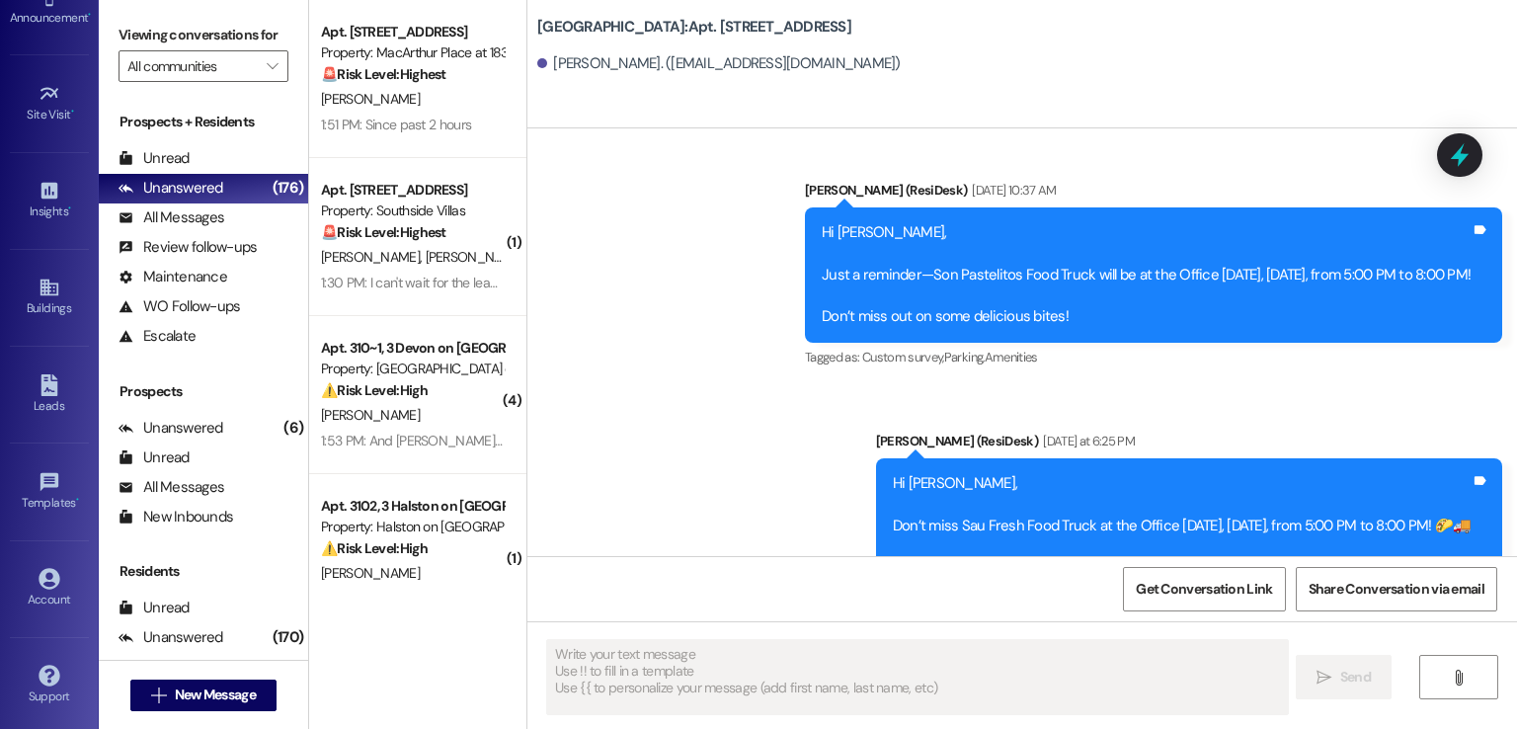
drag, startPoint x: 719, startPoint y: 25, endPoint x: 904, endPoint y: 25, distance: 184.7
click at [904, 25] on div "[GEOGRAPHIC_DATA]: Apt. [STREET_ADDRESS]" at bounding box center [734, 27] width 395 height 25
copy b "003 [GEOGRAPHIC_DATA]"
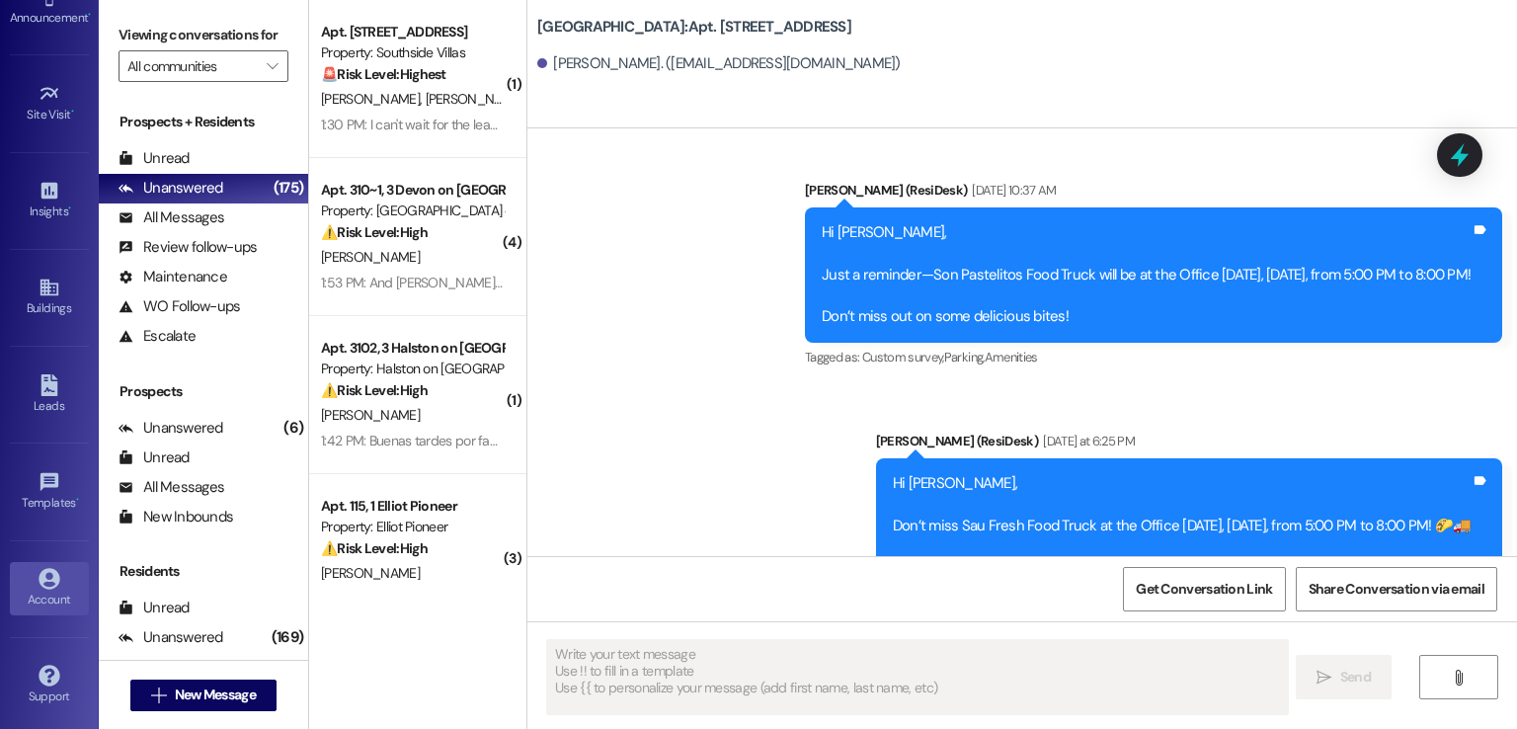
click at [35, 599] on div "Account" at bounding box center [49, 600] width 99 height 20
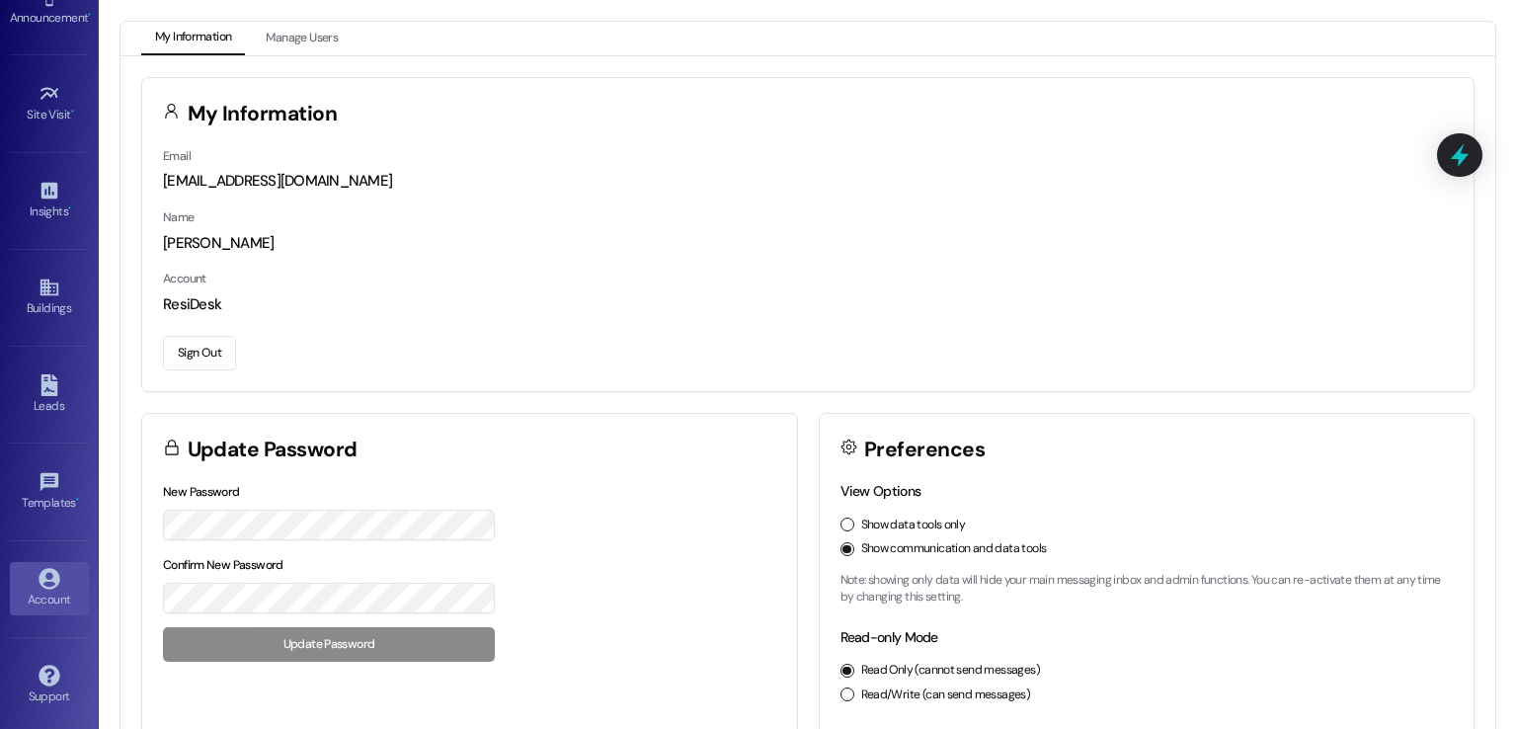
click at [201, 349] on button "Sign Out" at bounding box center [199, 353] width 73 height 35
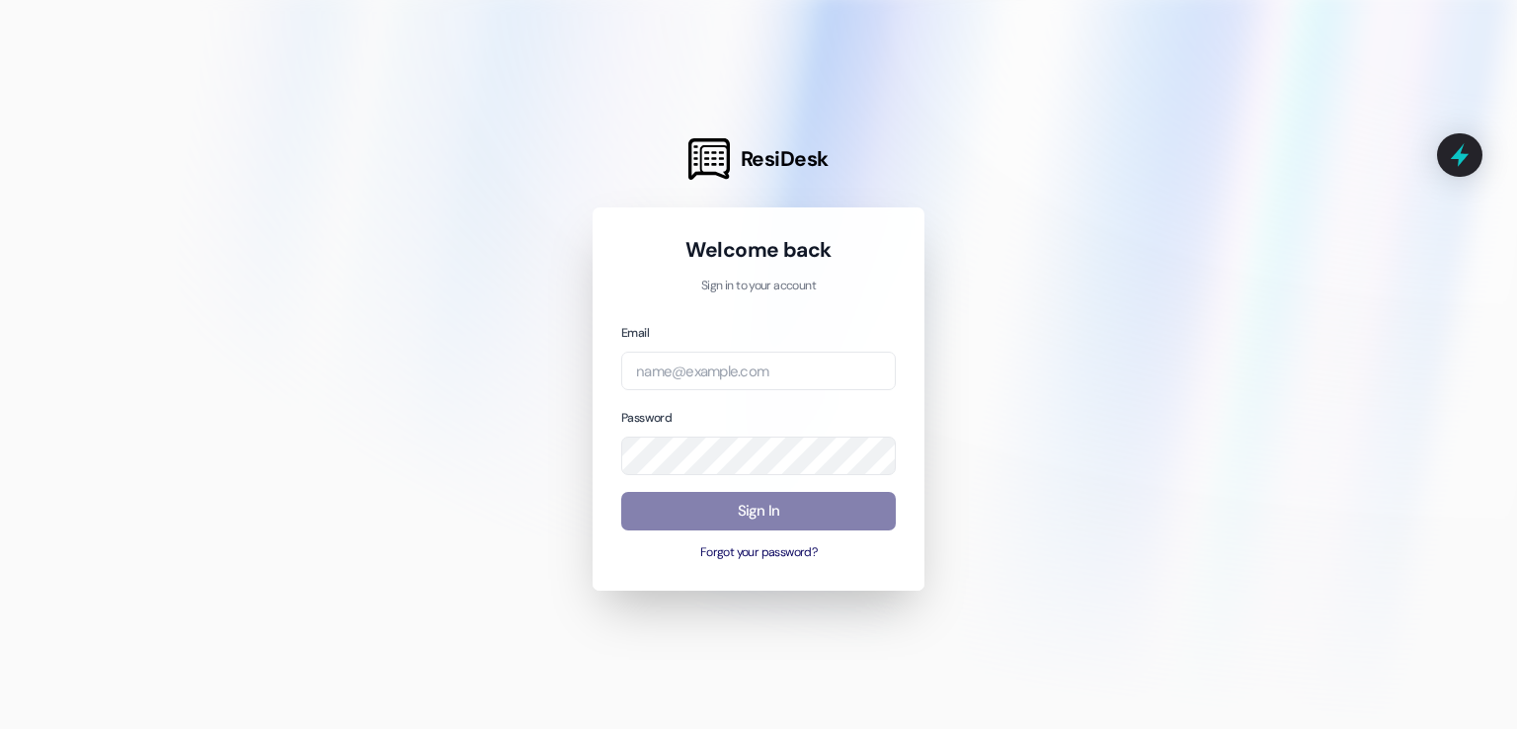
click at [211, 61] on div at bounding box center [758, 364] width 1517 height 729
type input "[EMAIL_ADDRESS][PERSON_NAME][PERSON_NAME][DOMAIN_NAME]"
